Goal: Task Accomplishment & Management: Complete application form

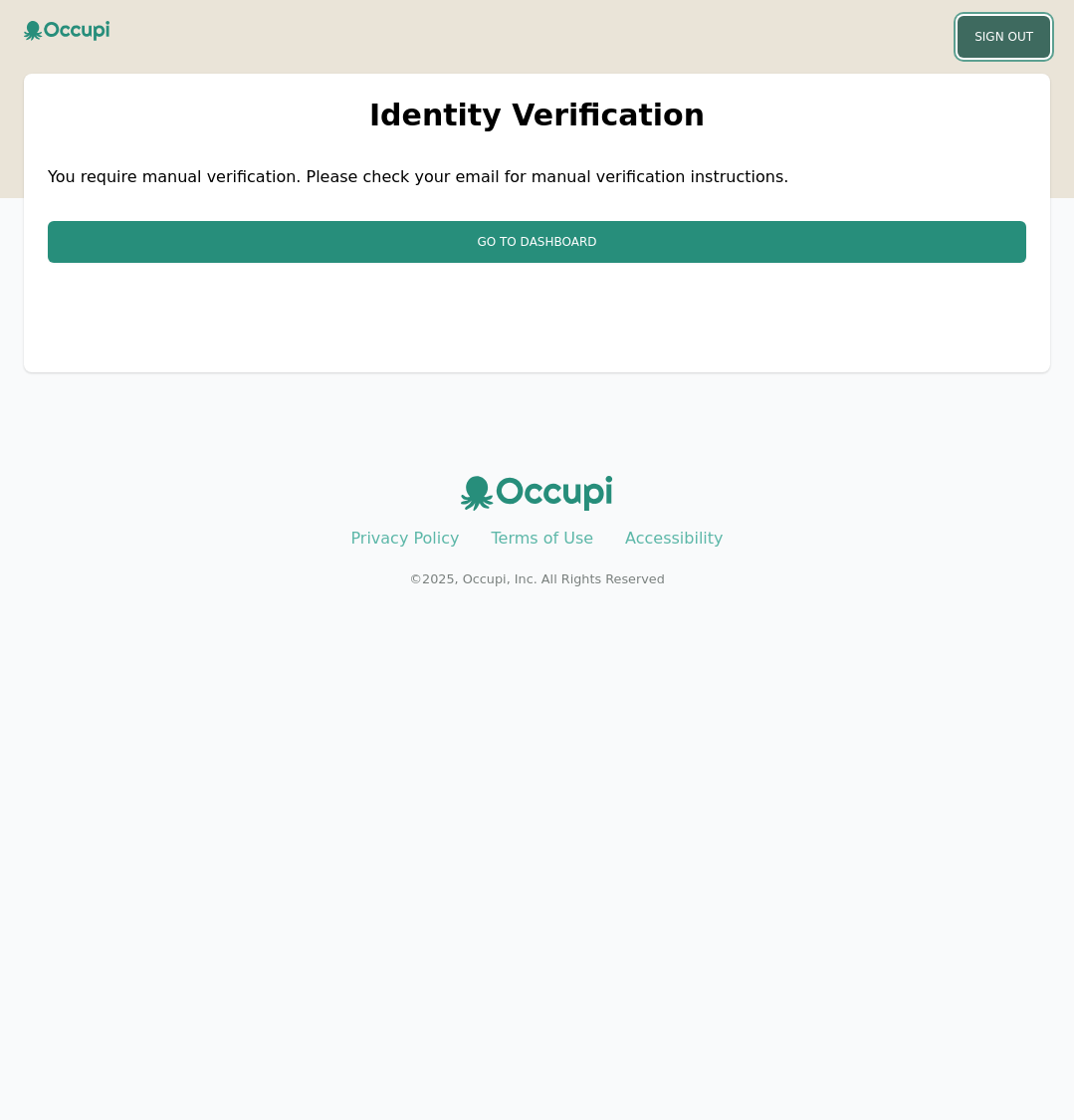
click at [986, 34] on button "Sign Out" at bounding box center [1004, 37] width 93 height 42
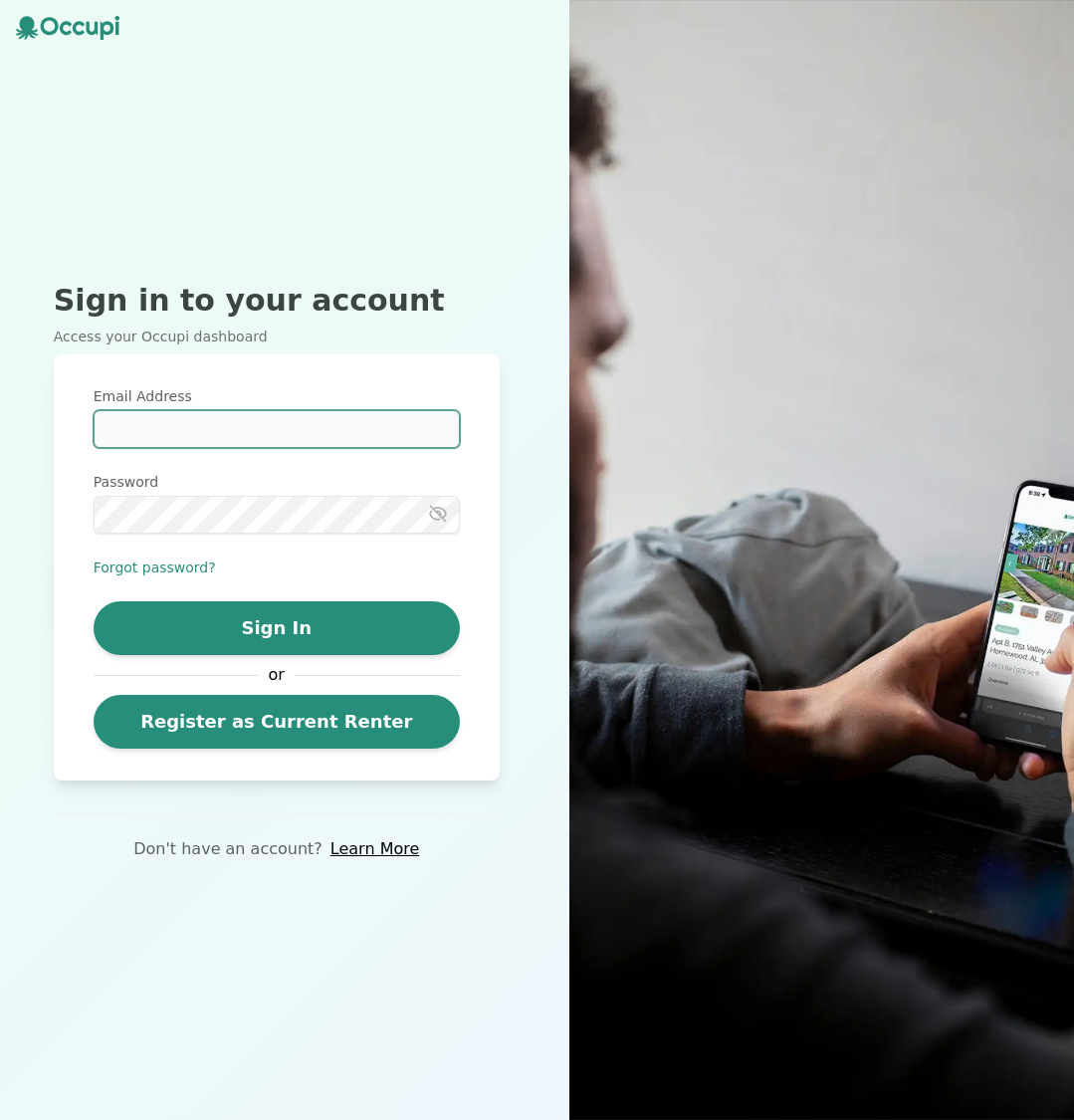
click at [272, 435] on input "Email Address" at bounding box center [276, 429] width 366 height 38
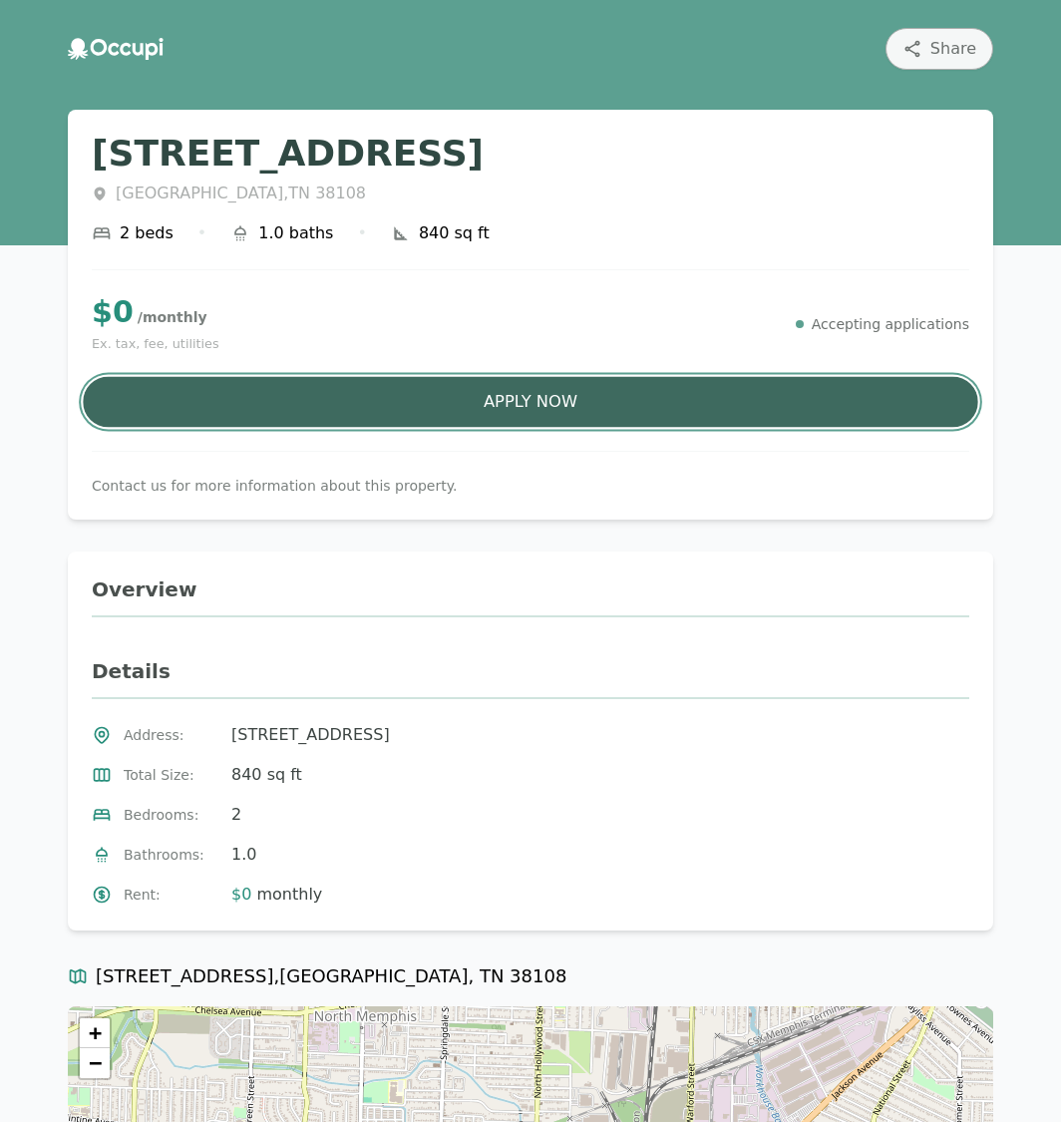
click at [576, 405] on button "Apply Now" at bounding box center [531, 402] width 896 height 51
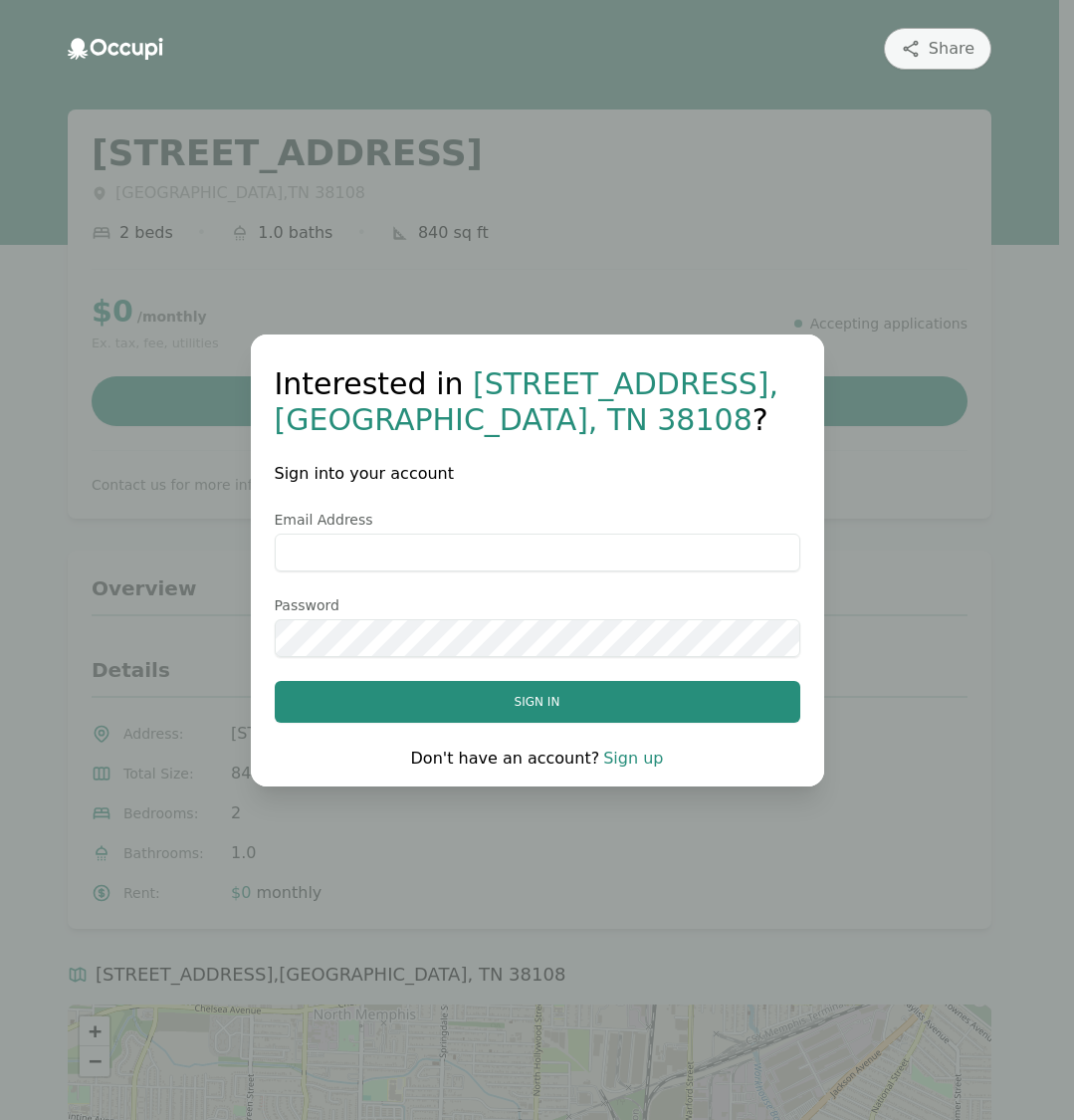
click at [625, 756] on link "Sign up" at bounding box center [633, 758] width 60 height 19
